Goal: Task Accomplishment & Management: Use online tool/utility

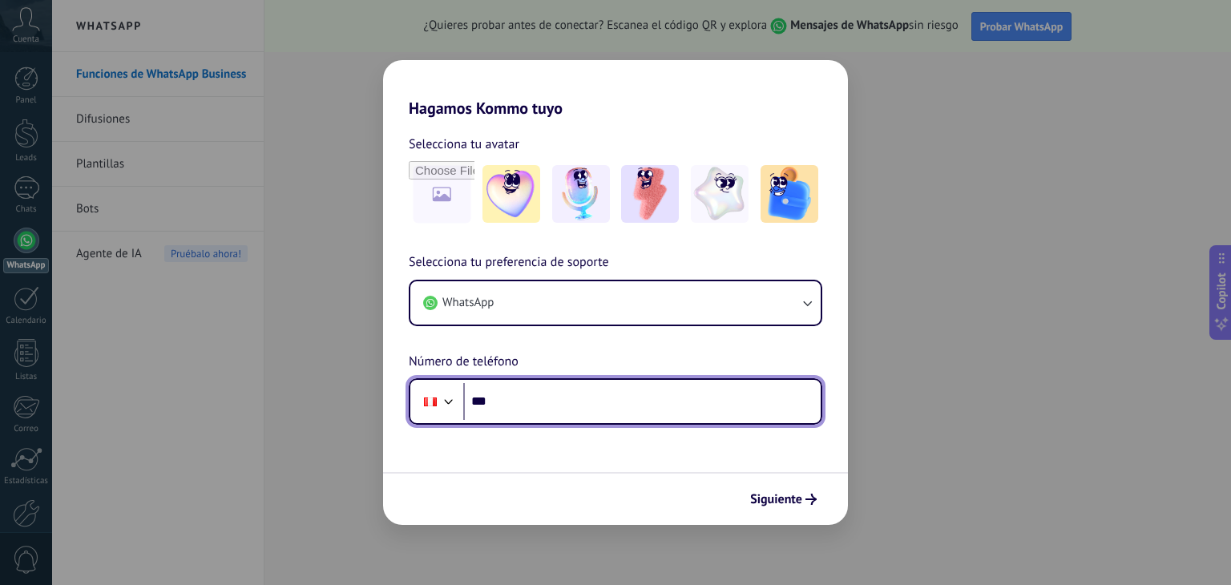
click at [673, 405] on input "***" at bounding box center [642, 401] width 358 height 37
type input "**********"
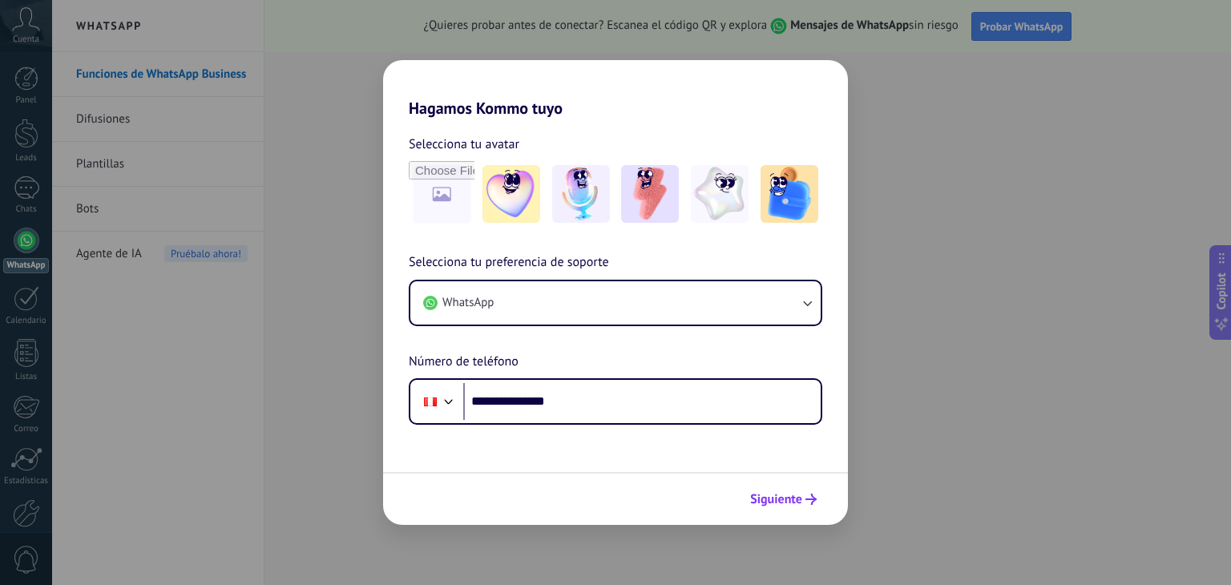
click at [772, 495] on span "Siguiente" at bounding box center [776, 499] width 52 height 11
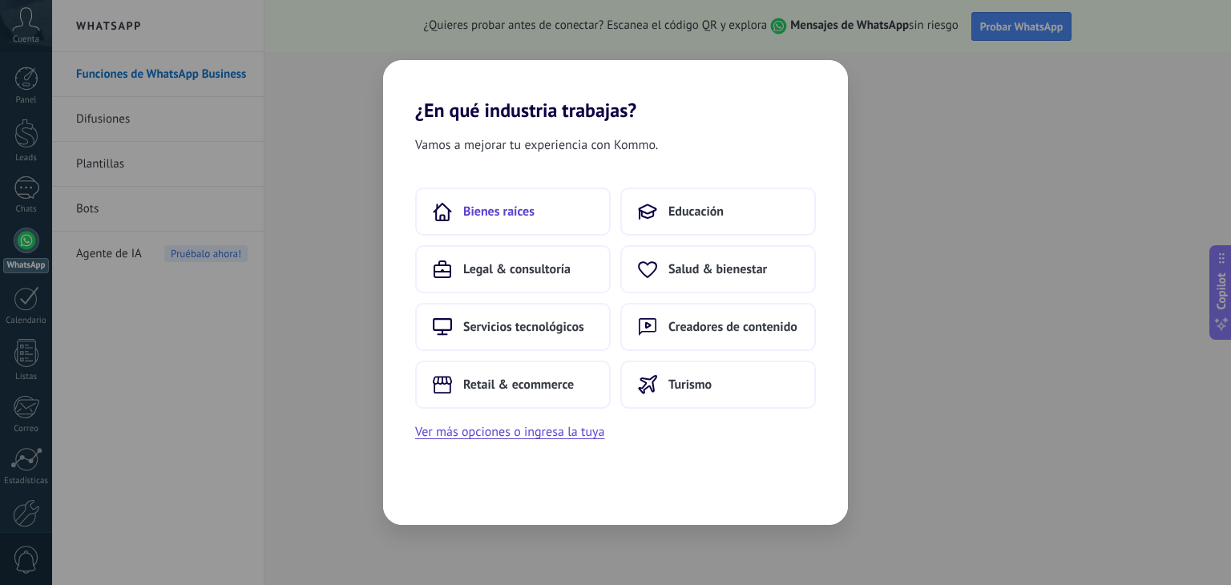
click at [532, 212] on span "Bienes raíces" at bounding box center [498, 212] width 71 height 16
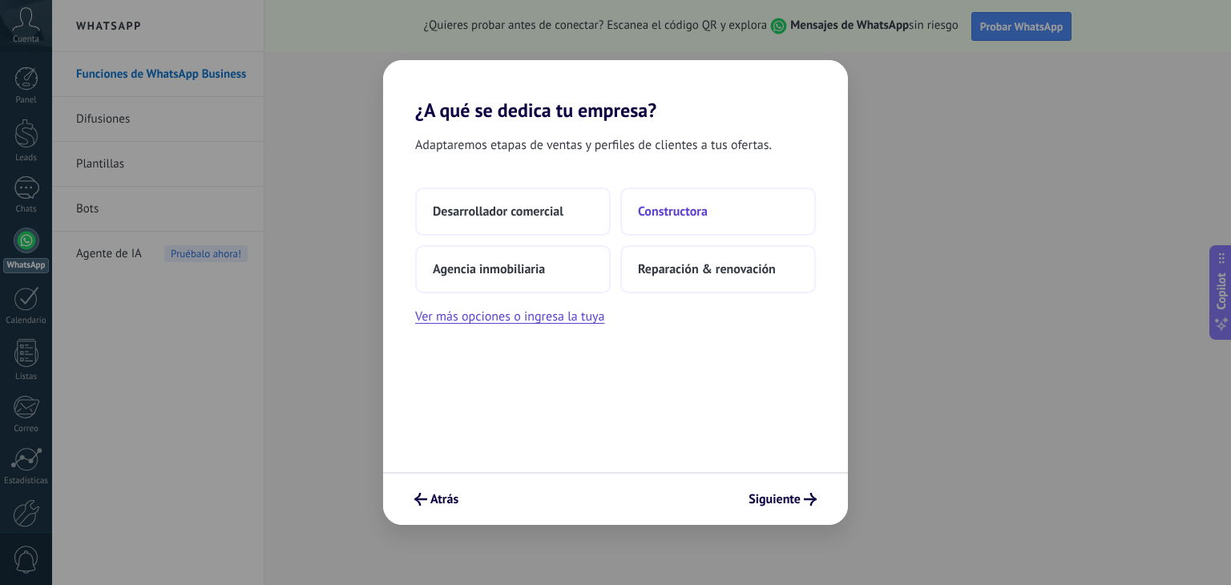
click at [677, 218] on span "Constructora" at bounding box center [673, 212] width 70 height 16
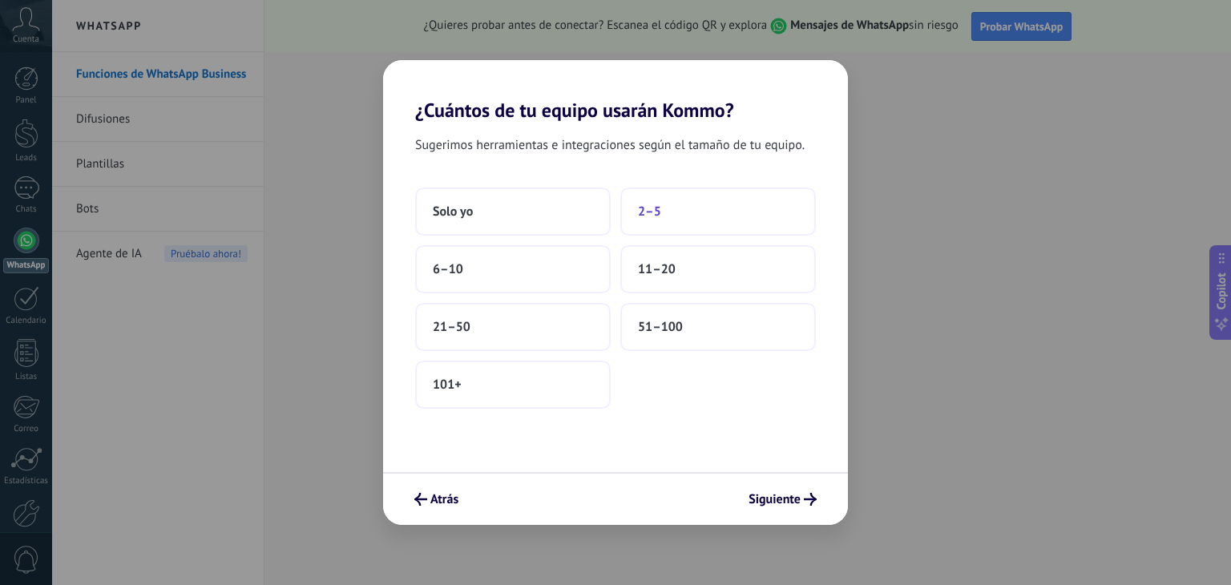
click at [664, 222] on button "2–5" at bounding box center [718, 212] width 196 height 48
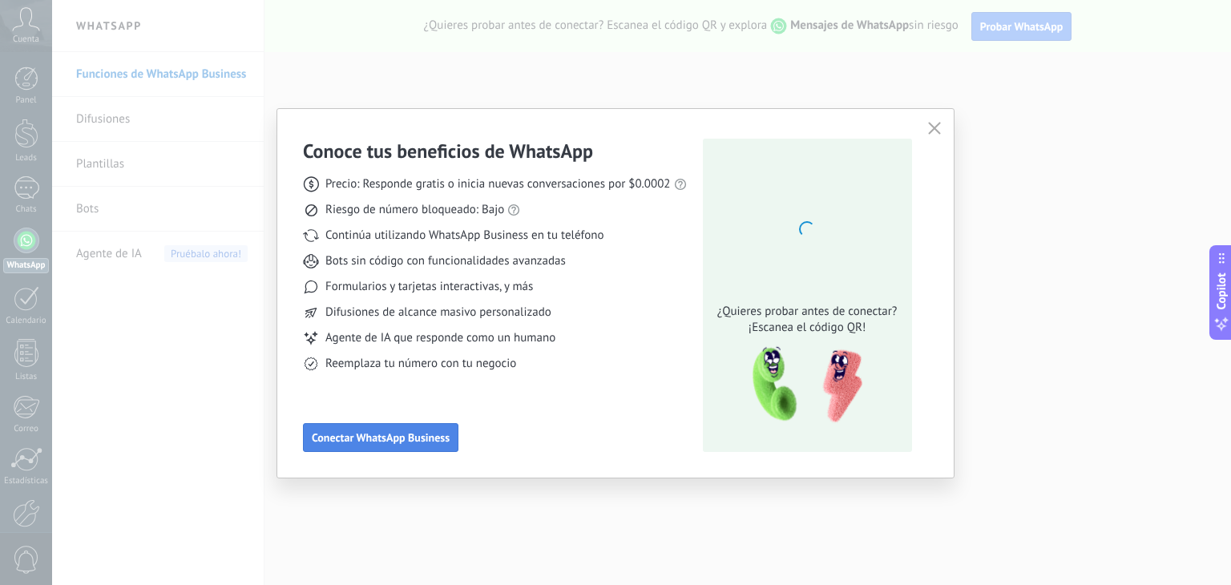
click at [436, 447] on button "Conectar WhatsApp Business" at bounding box center [381, 437] width 156 height 29
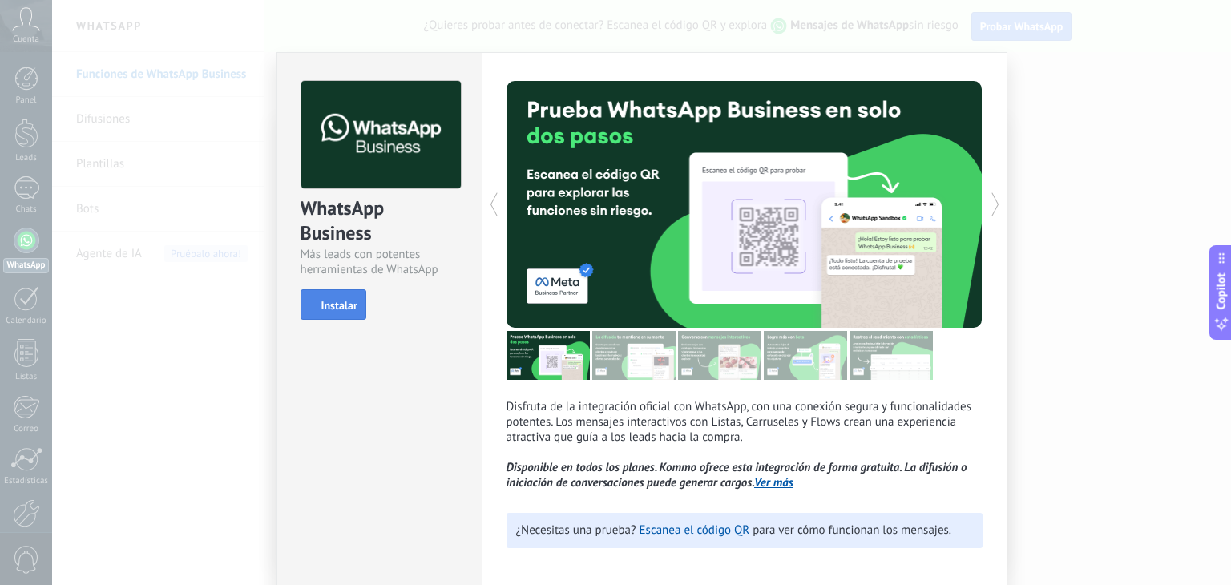
click at [331, 300] on span "Instalar" at bounding box center [339, 305] width 36 height 11
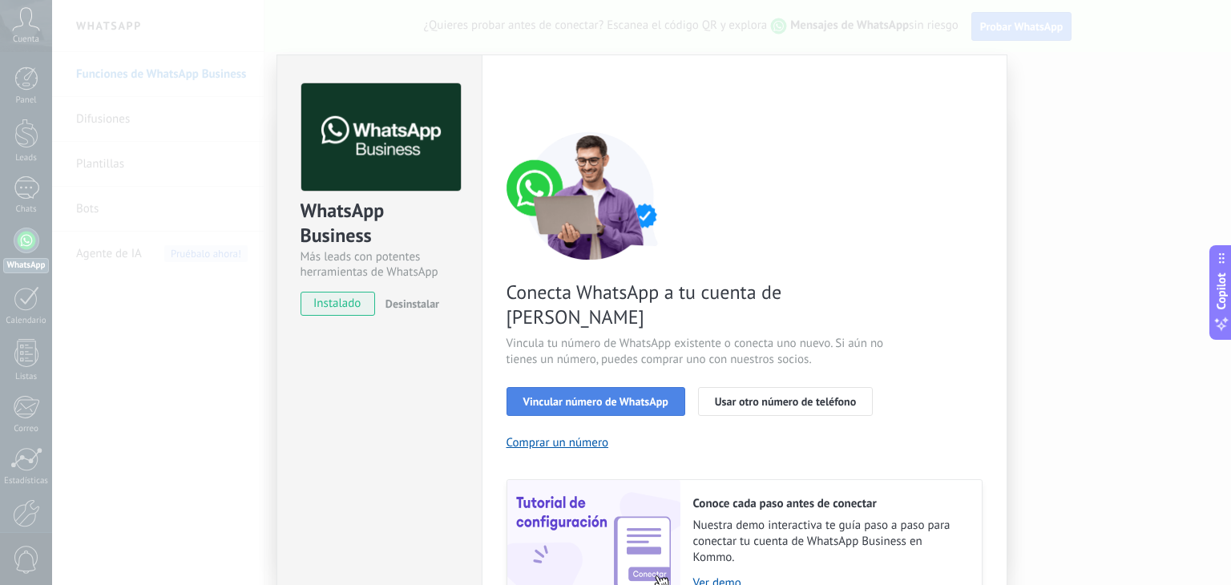
click at [658, 396] on span "Vincular número de WhatsApp" at bounding box center [595, 401] width 145 height 11
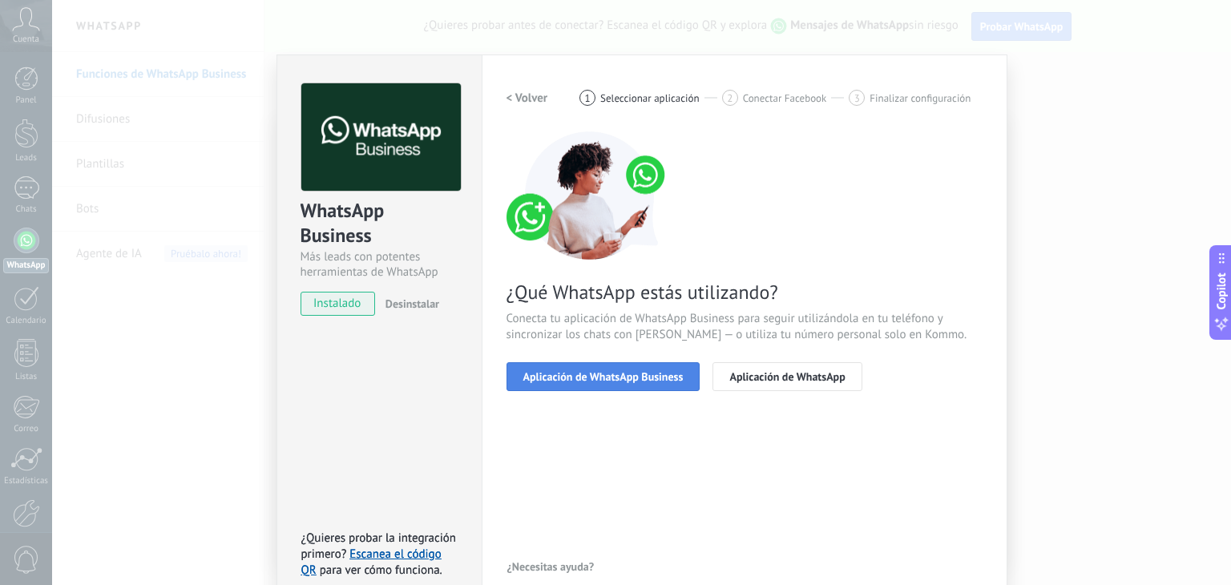
click at [653, 386] on button "Aplicación de WhatsApp Business" at bounding box center [604, 376] width 194 height 29
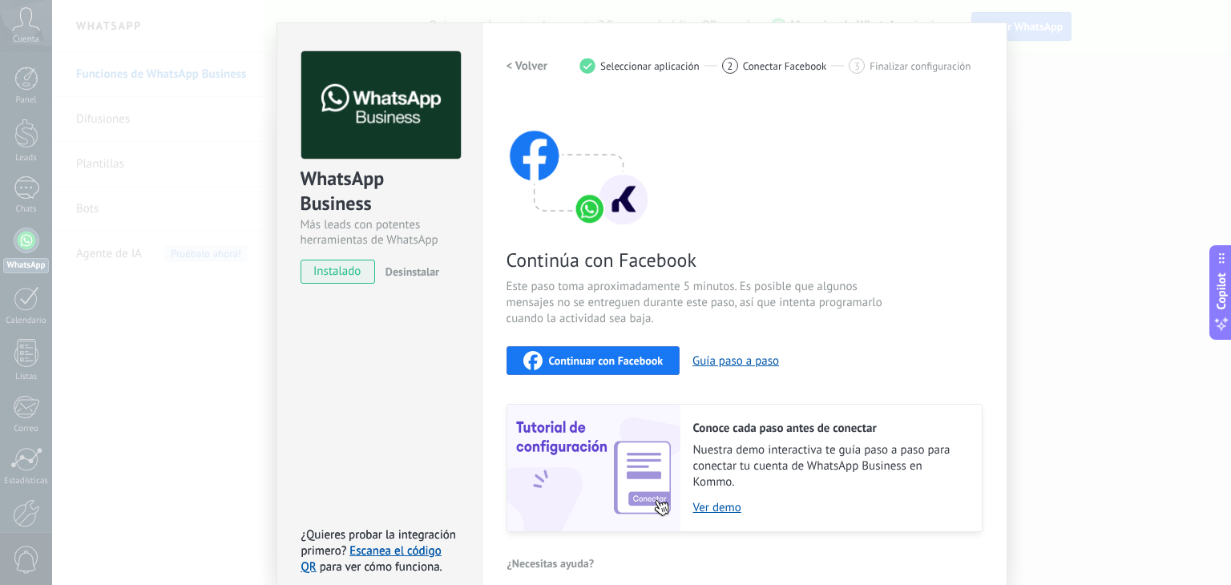
scroll to position [50, 0]
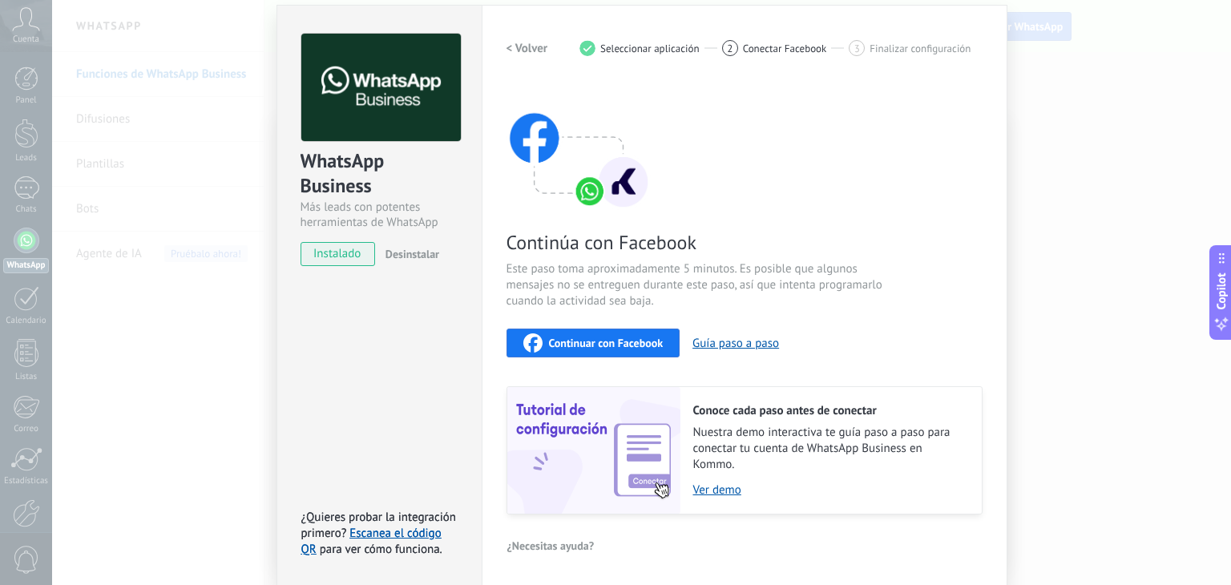
click at [334, 254] on span "instalado" at bounding box center [337, 254] width 73 height 24
click at [647, 345] on span "Continuar con Facebook" at bounding box center [606, 342] width 115 height 11
click at [1182, 23] on div "WhatsApp Business Más leads con potentes herramientas de WhatsApp instalado Des…" at bounding box center [641, 292] width 1179 height 585
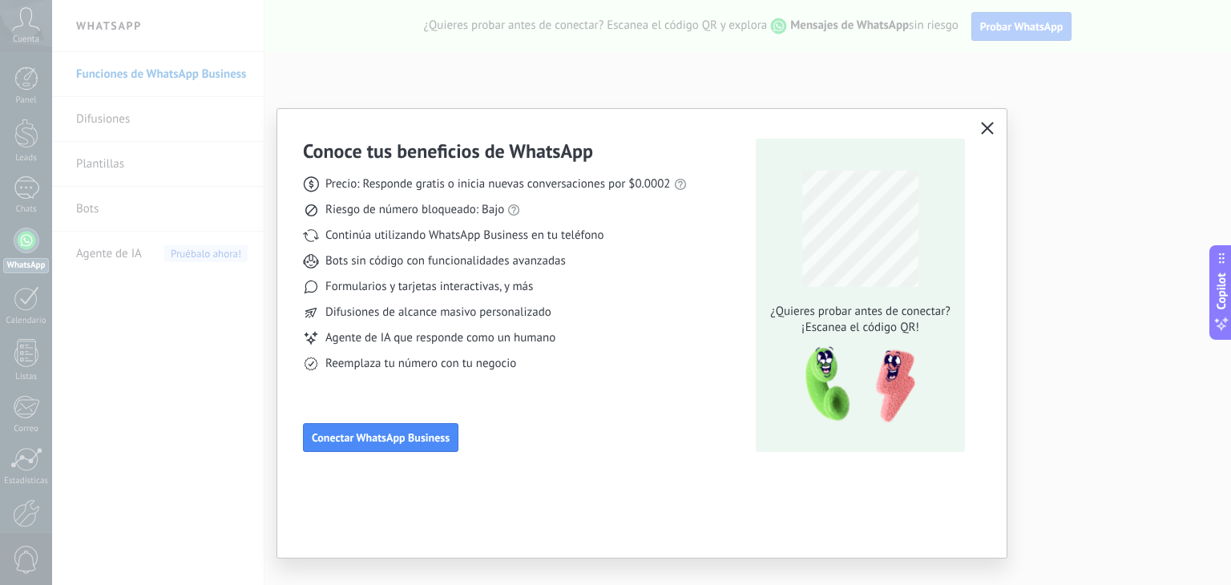
scroll to position [0, 0]
click at [441, 437] on span "Conectar WhatsApp Business" at bounding box center [381, 437] width 138 height 11
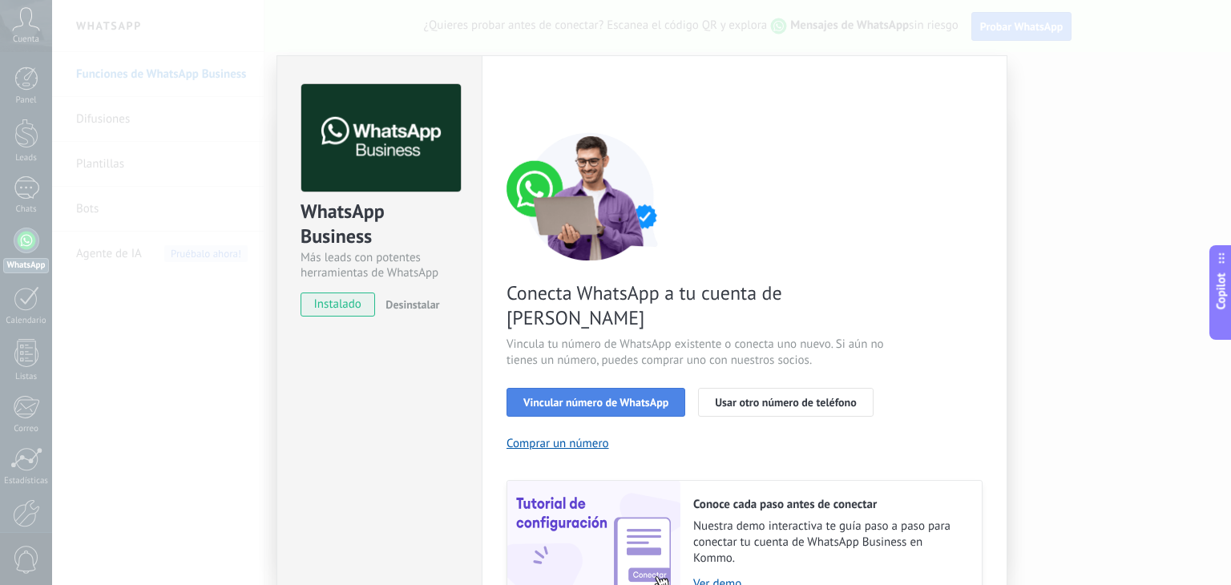
click at [604, 388] on button "Vincular número de WhatsApp" at bounding box center [596, 402] width 179 height 29
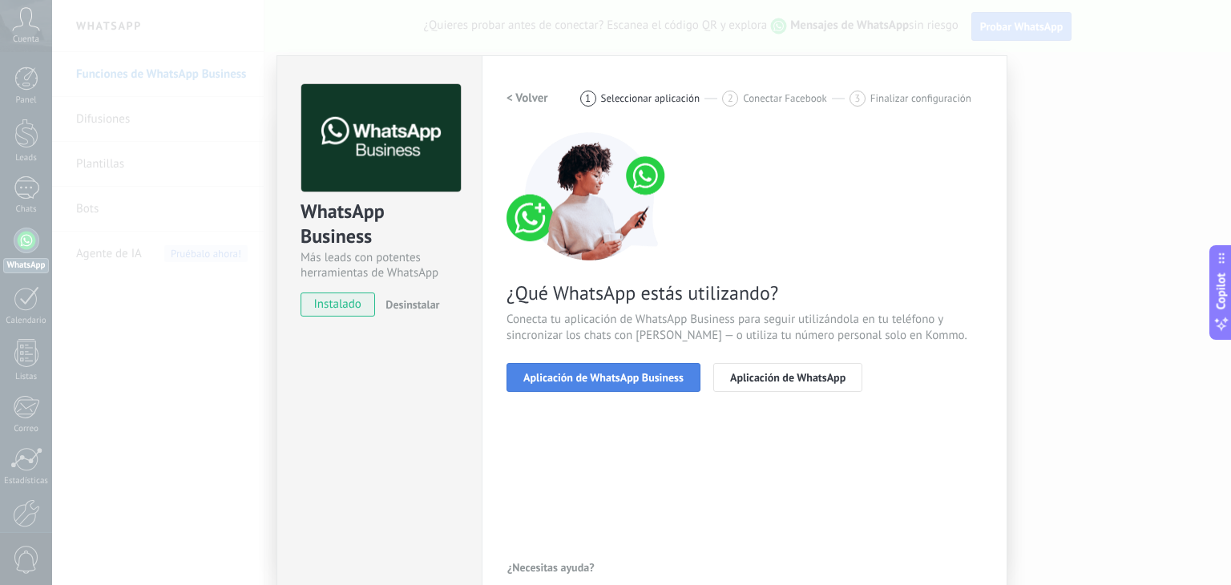
click at [644, 386] on button "Aplicación de WhatsApp Business" at bounding box center [604, 377] width 194 height 29
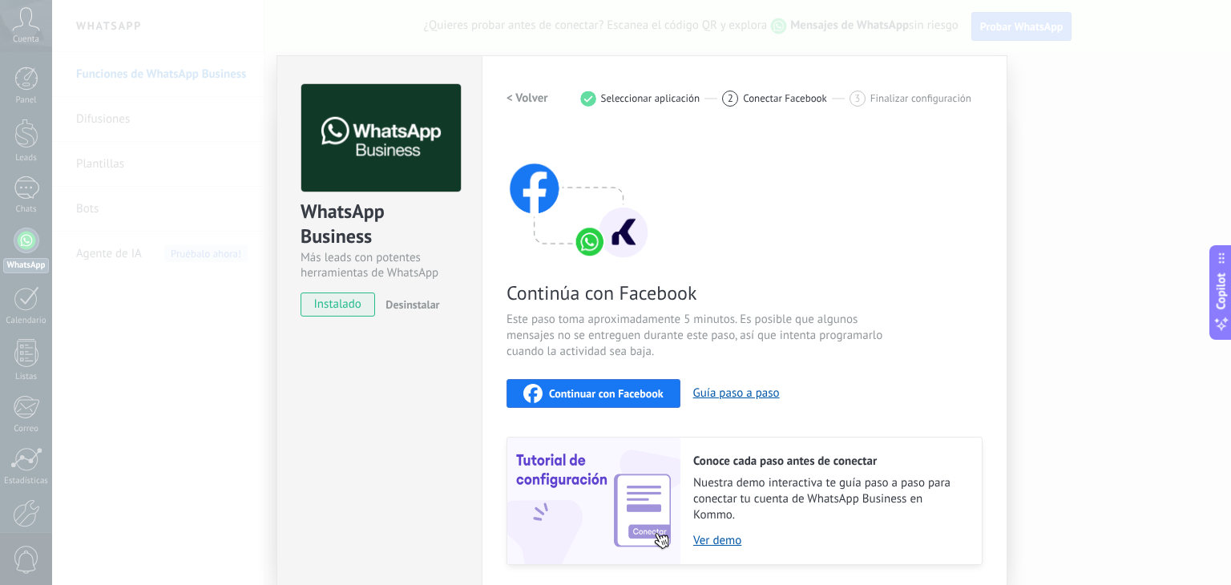
click at [641, 394] on span "Continuar con Facebook" at bounding box center [606, 393] width 115 height 11
click at [330, 309] on span "instalado" at bounding box center [337, 305] width 73 height 24
click at [1132, 148] on div "WhatsApp Business Más leads con potentes herramientas de WhatsApp instalado Des…" at bounding box center [641, 292] width 1179 height 585
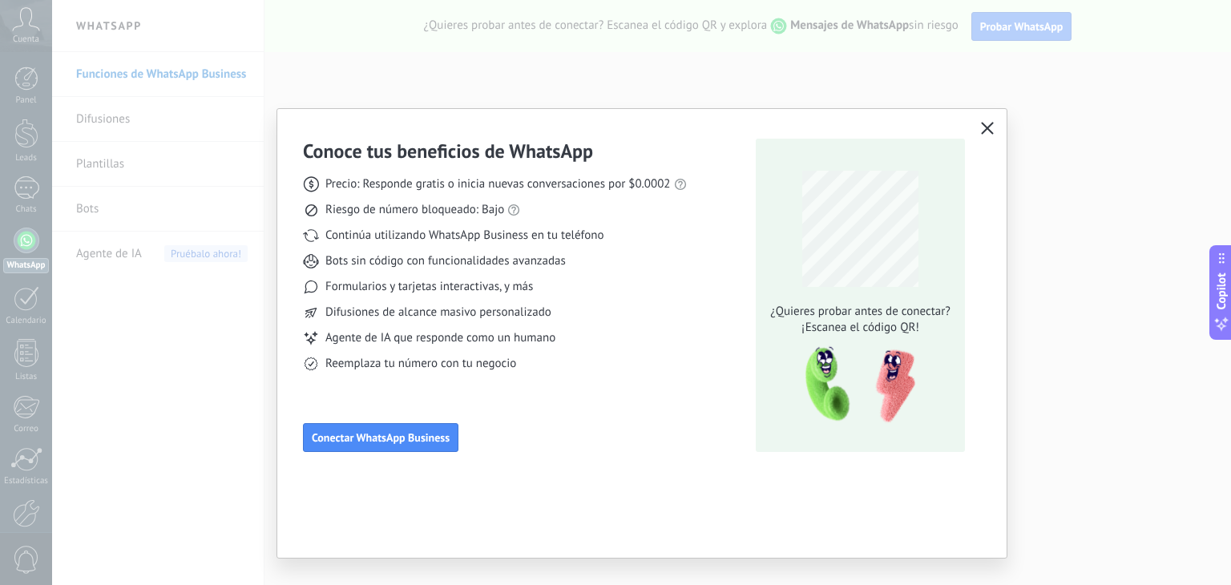
click at [982, 129] on icon "button" at bounding box center [987, 128] width 13 height 13
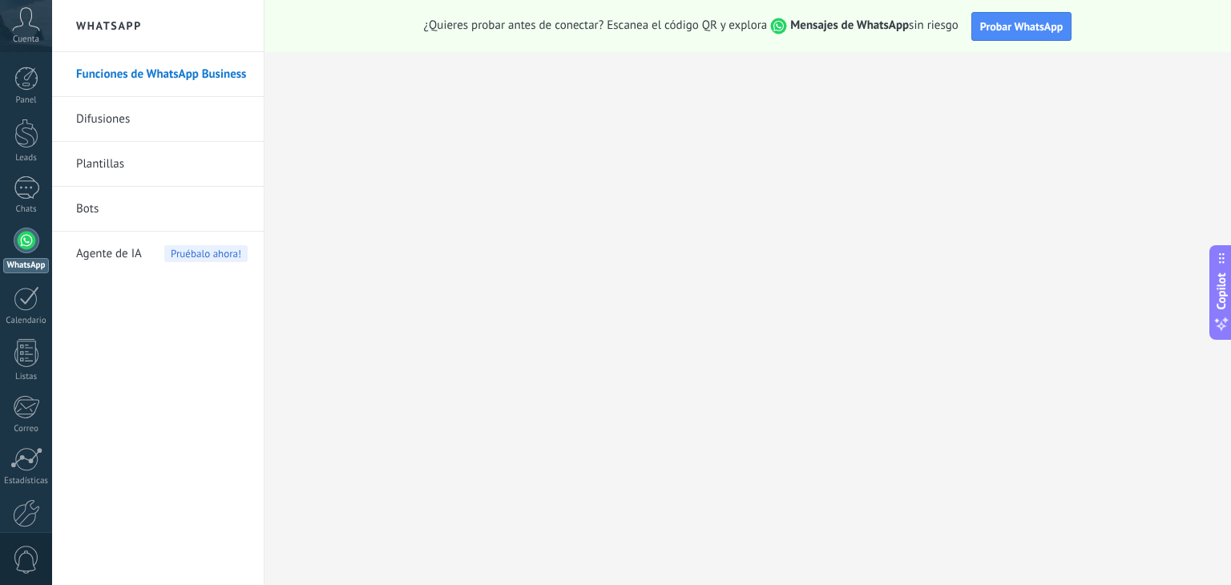
scroll to position [81, 0]
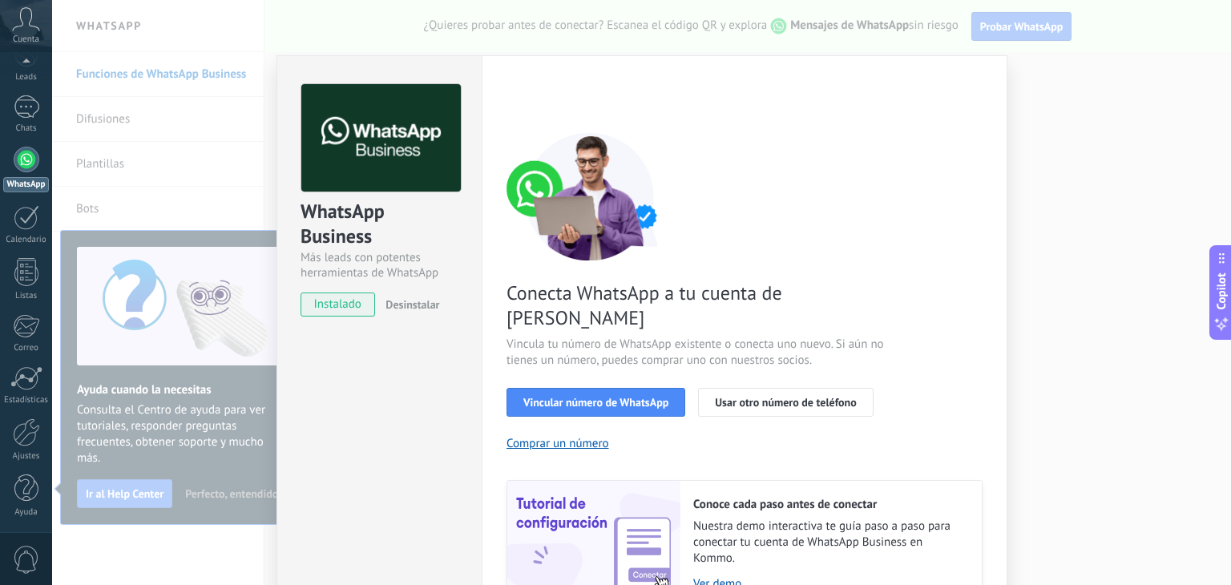
click at [1033, 173] on div "WhatsApp Business Más leads con potentes herramientas de WhatsApp instalado Des…" at bounding box center [641, 292] width 1179 height 585
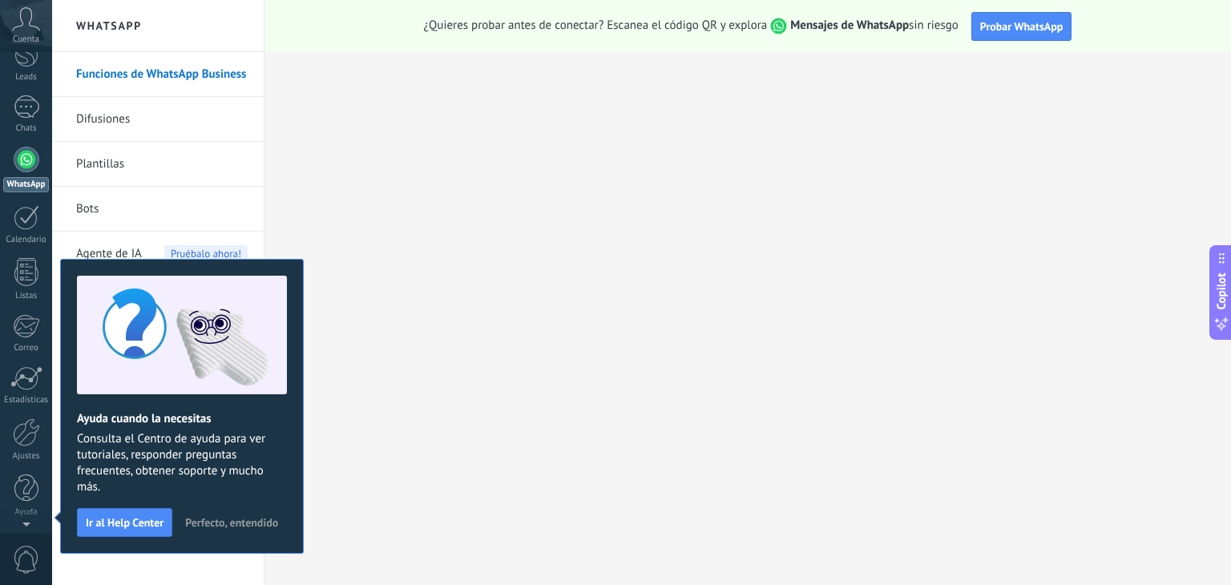
scroll to position [0, 0]
click at [234, 523] on span "Perfecto, entendido" at bounding box center [231, 522] width 93 height 11
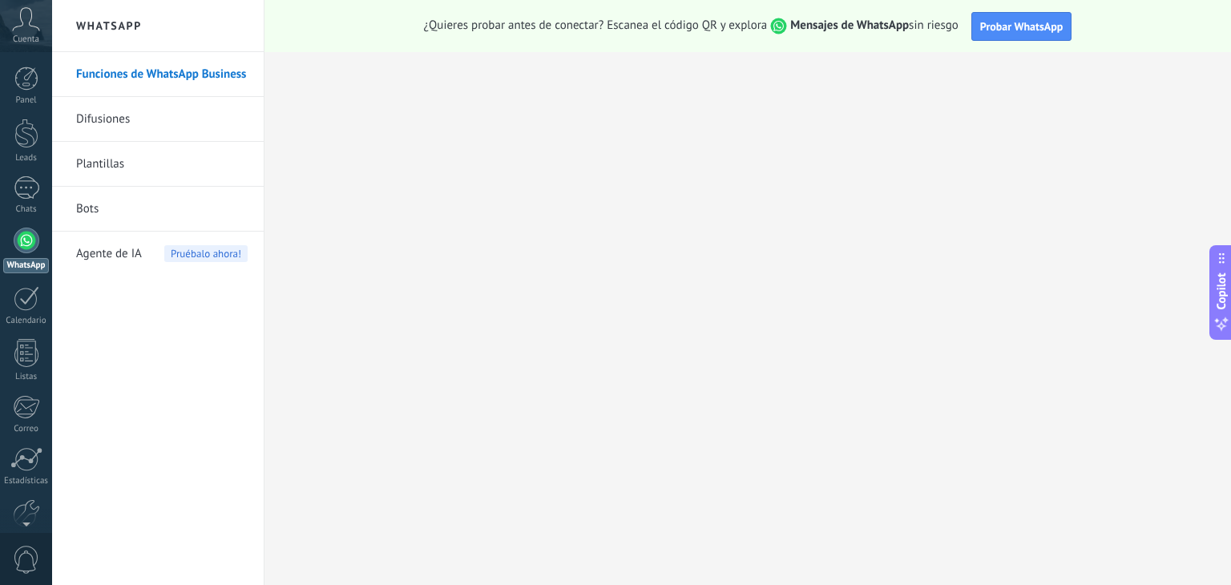
click at [115, 254] on span "Agente de IA" at bounding box center [109, 254] width 66 height 45
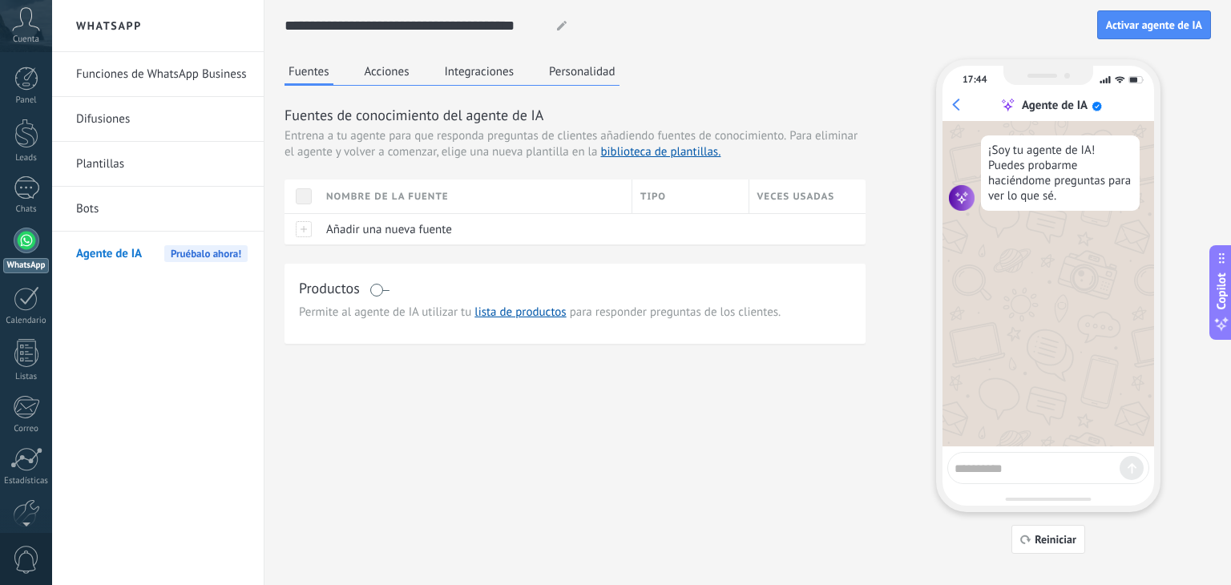
click at [133, 79] on link "Funciones de WhatsApp Business" at bounding box center [162, 74] width 172 height 45
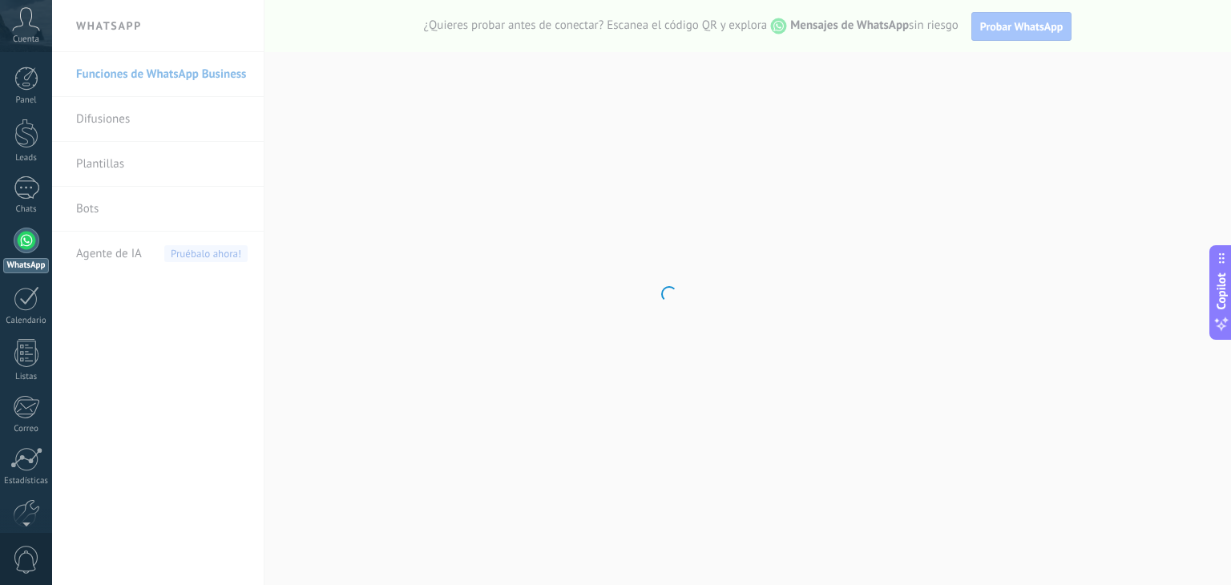
click at [133, 79] on body ".abccls-1,.abccls-2{fill-rule:evenodd}.abccls-2{fill:#fff} .abfcls-1{fill:none}…" at bounding box center [615, 292] width 1231 height 585
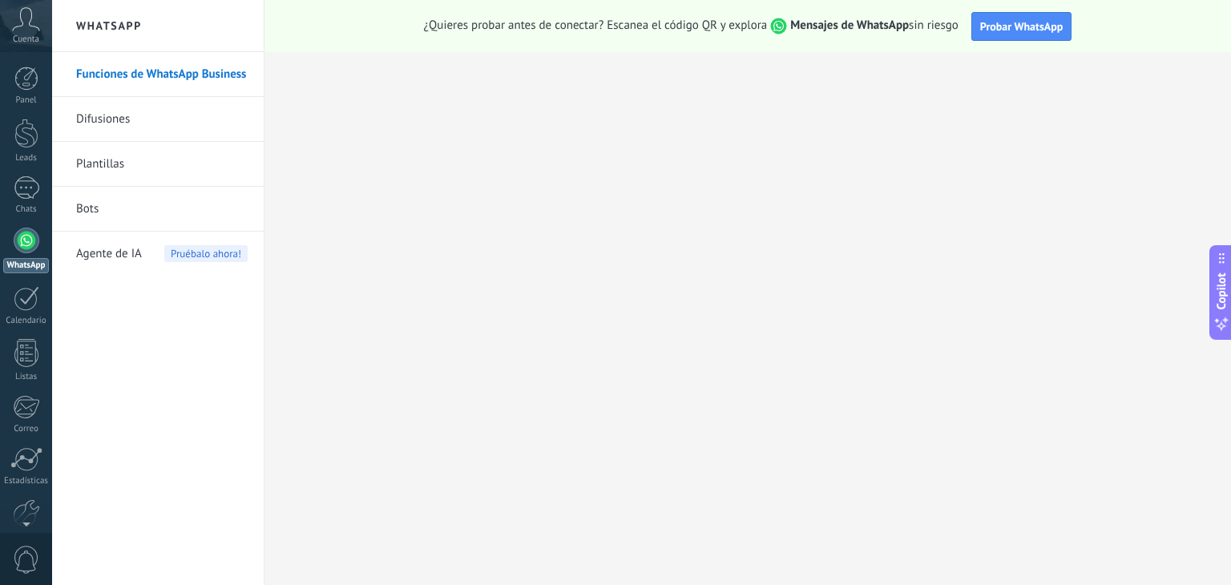
click at [123, 123] on link "Difusiones" at bounding box center [162, 119] width 172 height 45
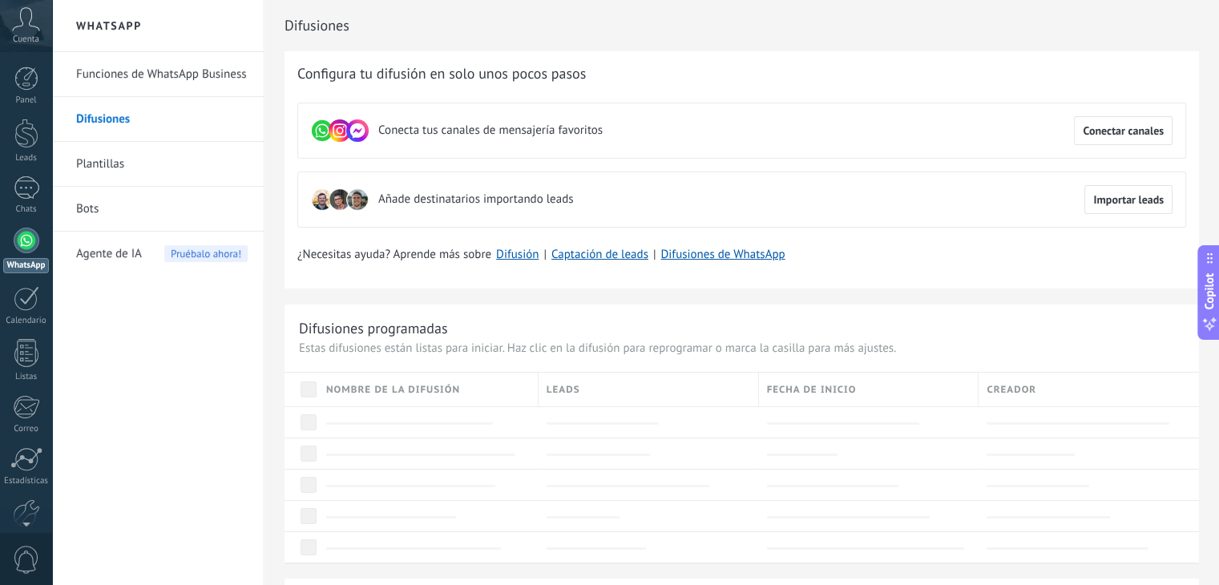
click at [151, 184] on link "Plantillas" at bounding box center [162, 164] width 172 height 45
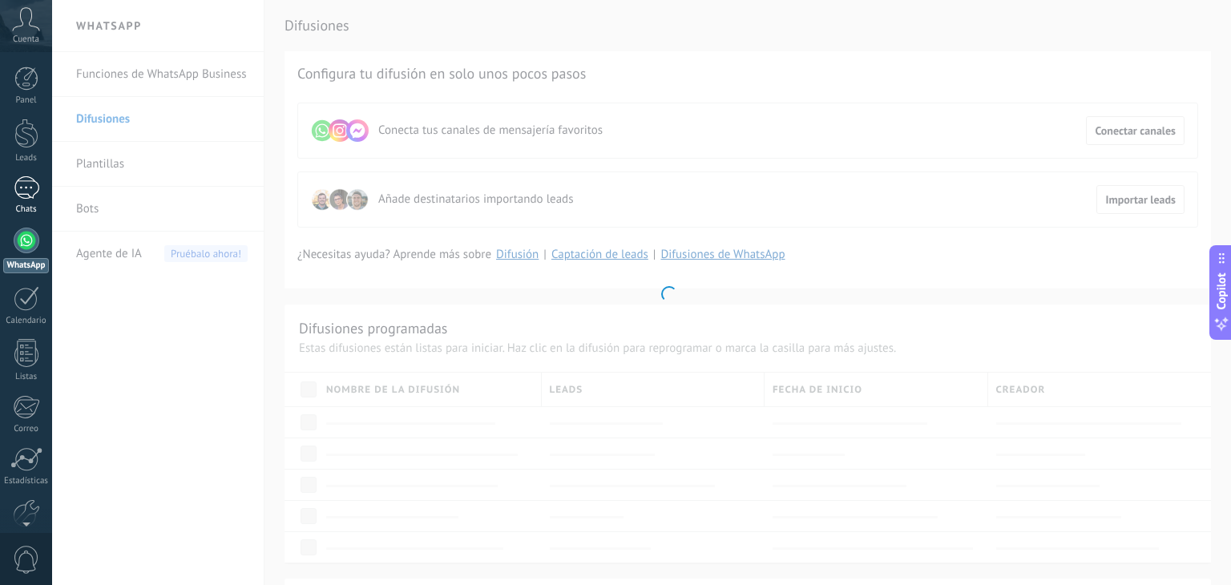
click at [17, 188] on div at bounding box center [27, 187] width 26 height 23
